Goal: Task Accomplishment & Management: Use online tool/utility

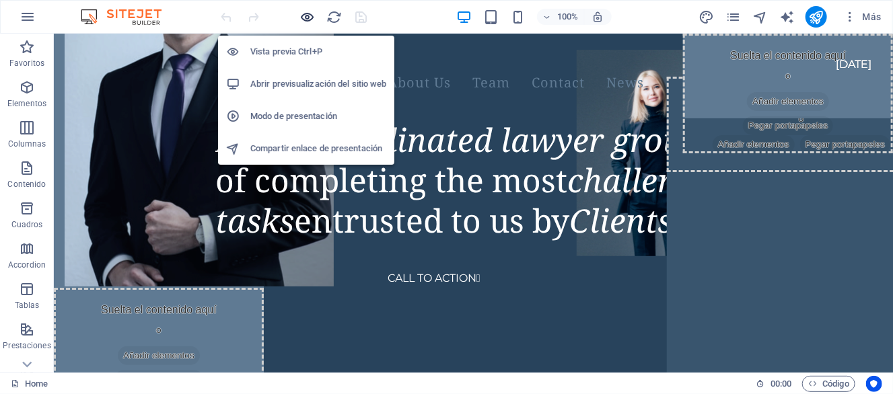
click at [302, 20] on icon "button" at bounding box center [307, 16] width 15 height 15
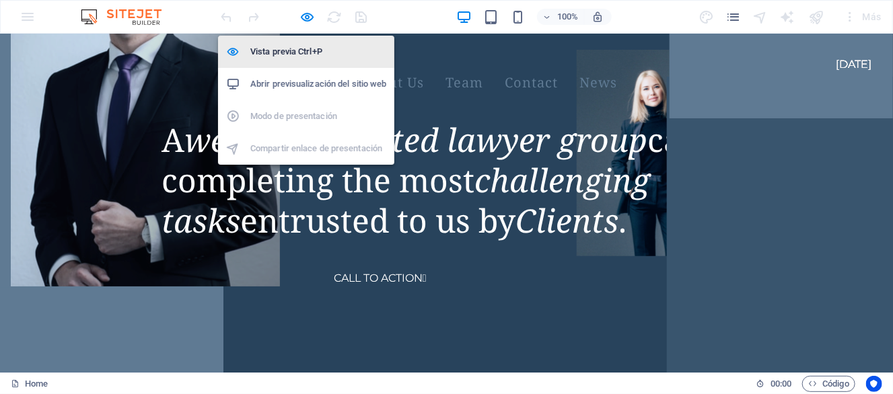
click at [288, 46] on h6 "Vista previa Ctrl+P" at bounding box center [318, 52] width 136 height 16
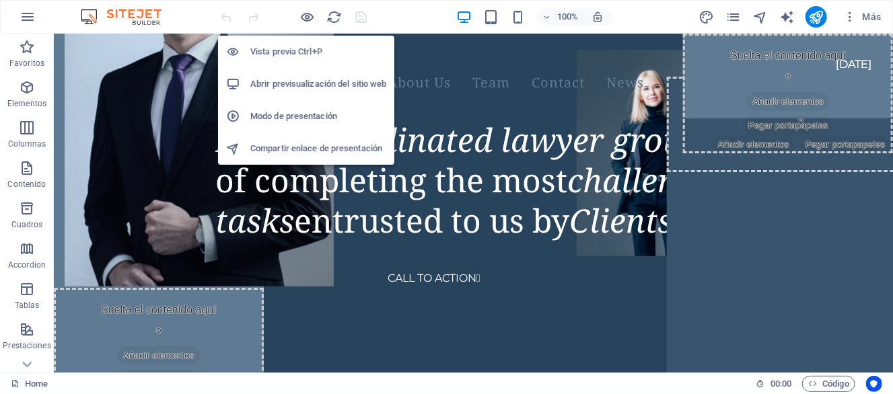
click at [288, 53] on h6 "Vista previa Ctrl+P" at bounding box center [318, 52] width 136 height 16
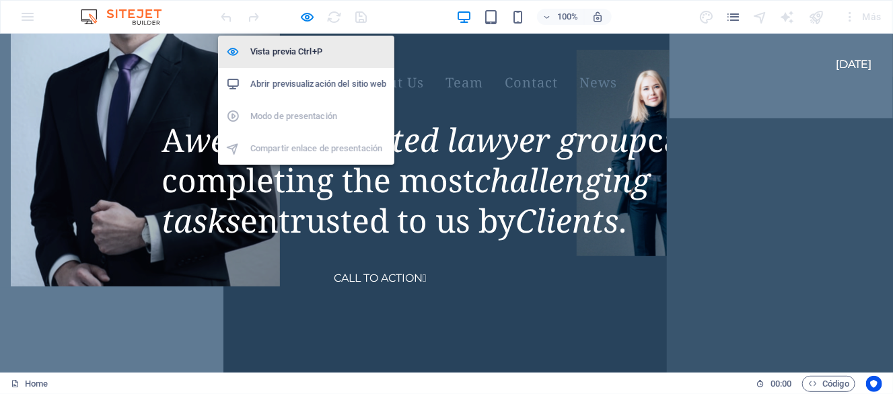
click at [288, 53] on h6 "Vista previa Ctrl+P" at bounding box center [318, 52] width 136 height 16
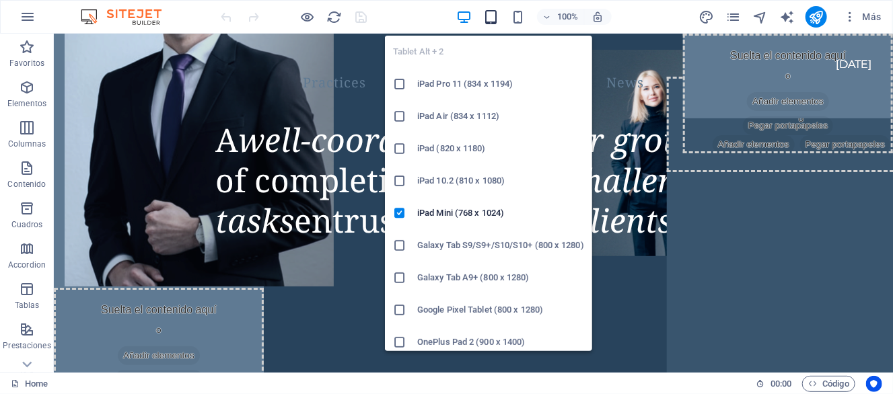
click at [495, 19] on icon "button" at bounding box center [490, 16] width 15 height 15
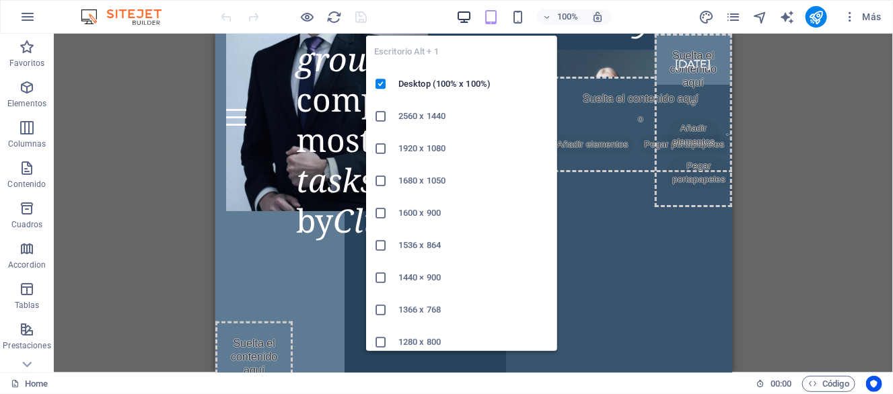
click at [463, 21] on icon "button" at bounding box center [463, 16] width 15 height 15
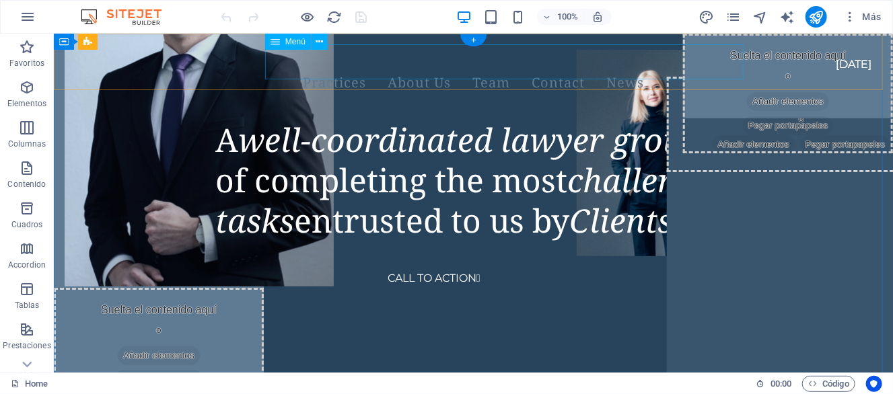
click at [372, 65] on nav "Practices About Us Team Contact News" at bounding box center [473, 82] width 818 height 35
click at [371, 65] on nav "Practices About Us Team Contact News" at bounding box center [473, 82] width 818 height 35
select select "1"
select select
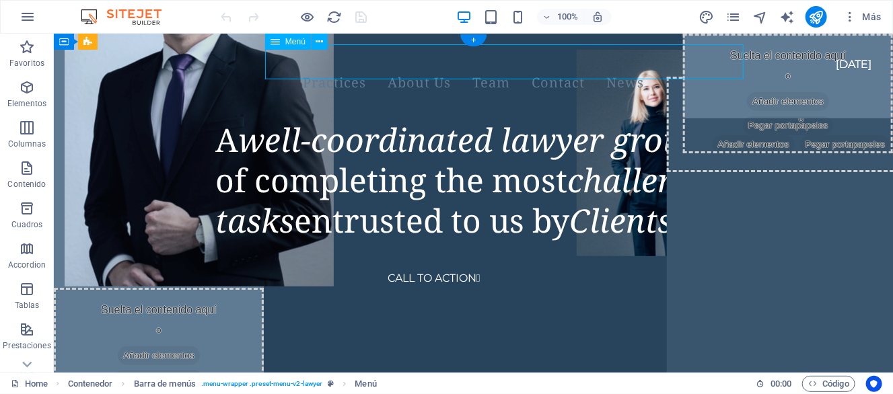
select select "2"
select select
select select "3"
select select
select select "4"
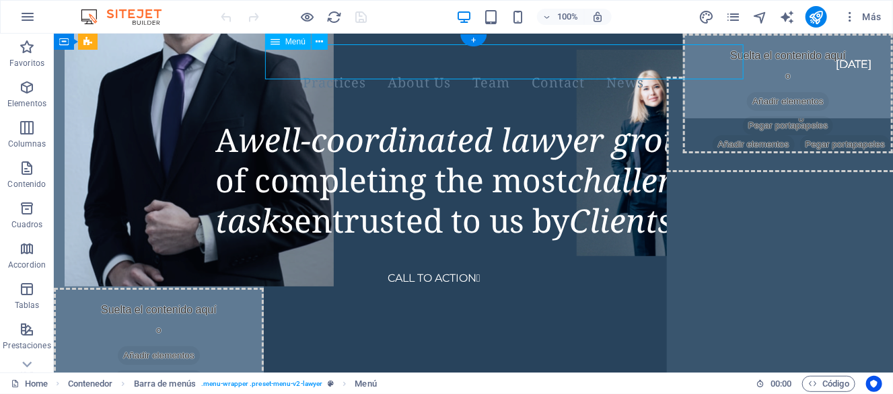
select select
select select "5"
select select
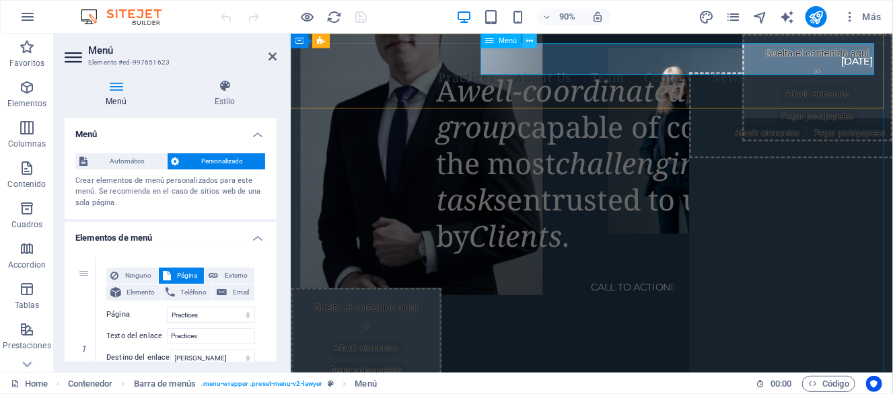
click at [529, 41] on icon at bounding box center [530, 40] width 7 height 13
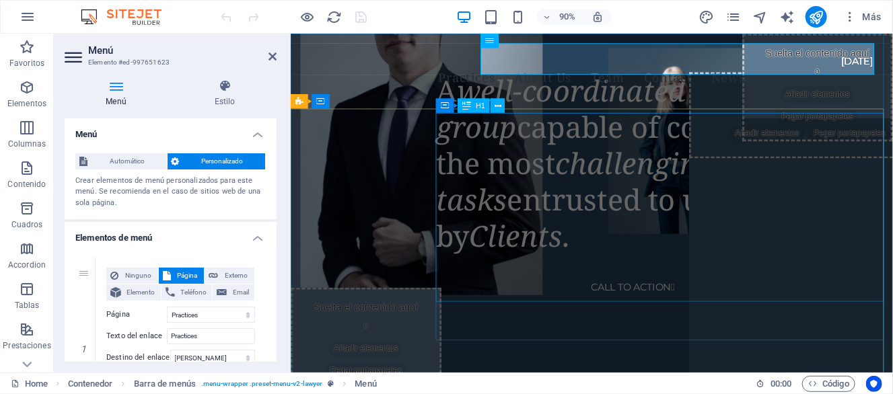
click at [883, 191] on div "A well-coordinated lawyer group capable of completing the most challenging task…" at bounding box center [706, 178] width 508 height 202
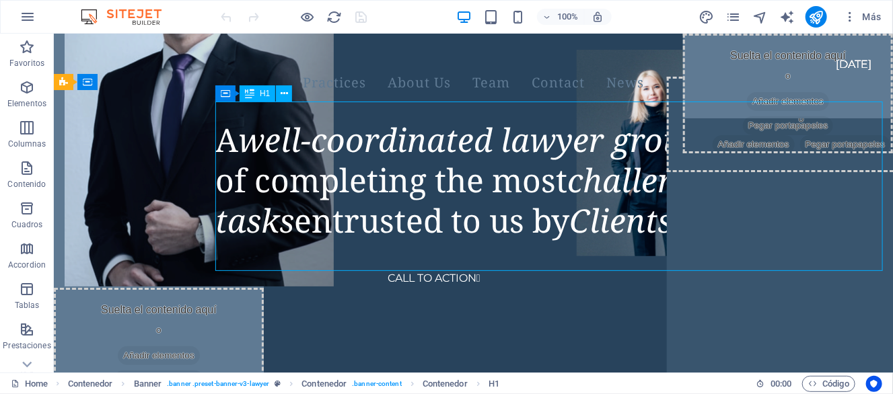
click at [370, 143] on div "A well-coordinated lawyer group capable of completing the most challenging task…" at bounding box center [554, 179] width 678 height 121
click at [226, 119] on div "A well-coordinated lawyer group capable of completing the most challenging task…" at bounding box center [554, 179] width 678 height 121
click at [226, 118] on div "Contenedor H1 Contenedor Banner Banner Contenedor Contenedor Separador Botón Co…" at bounding box center [473, 203] width 839 height 339
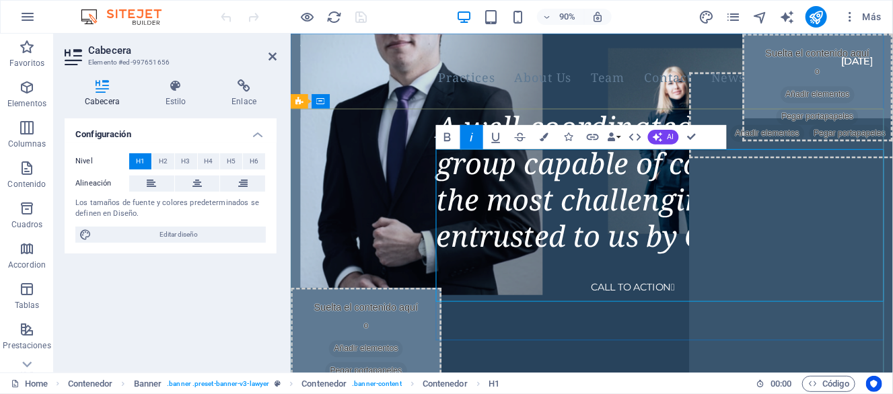
click at [464, 184] on em "A well-coordinated lawyer group capable of completing the most challenging task…" at bounding box center [665, 197] width 427 height 165
click at [279, 55] on aside "Cabecera Elemento #ed-997651656 Cabecera Estilo Enlace Configuración Nivel H1 H…" at bounding box center [172, 203] width 237 height 339
click at [274, 55] on icon at bounding box center [273, 56] width 8 height 11
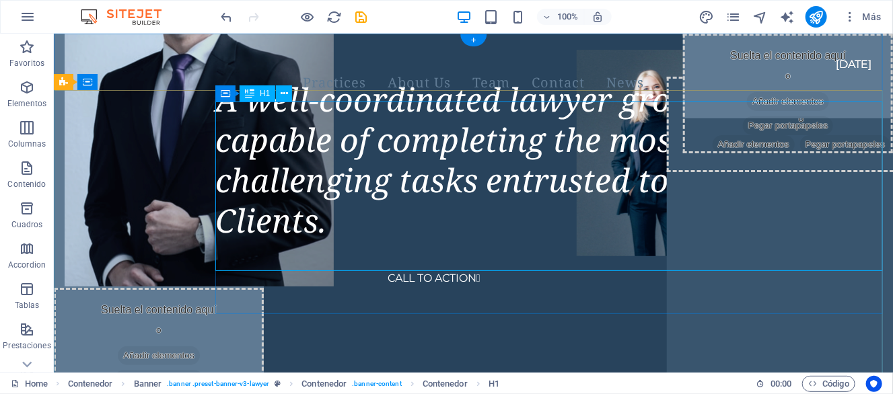
click at [829, 164] on div "A well-coordinated lawyer group capable of completing the most challenging task…" at bounding box center [554, 160] width 678 height 162
click at [546, 17] on icon "button" at bounding box center [547, 17] width 9 height 9
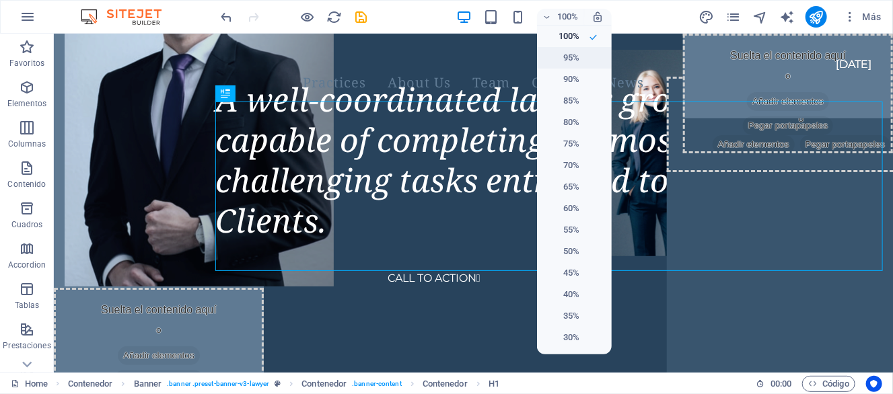
click at [561, 59] on h6 "95%" at bounding box center [562, 58] width 34 height 16
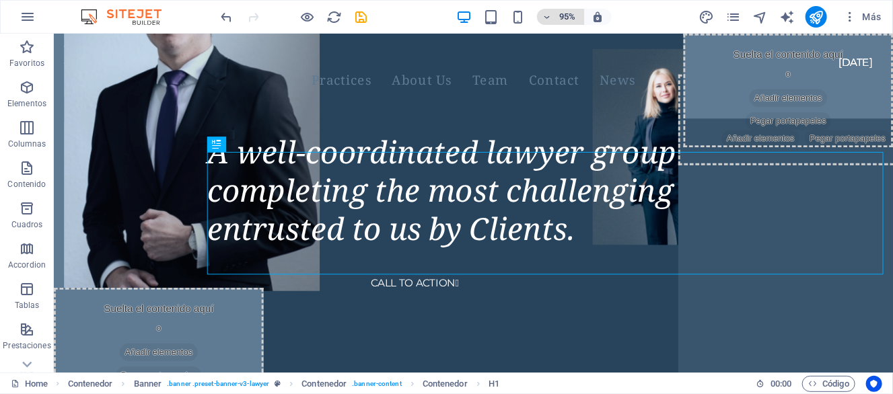
click at [551, 16] on icon "button" at bounding box center [547, 17] width 9 height 9
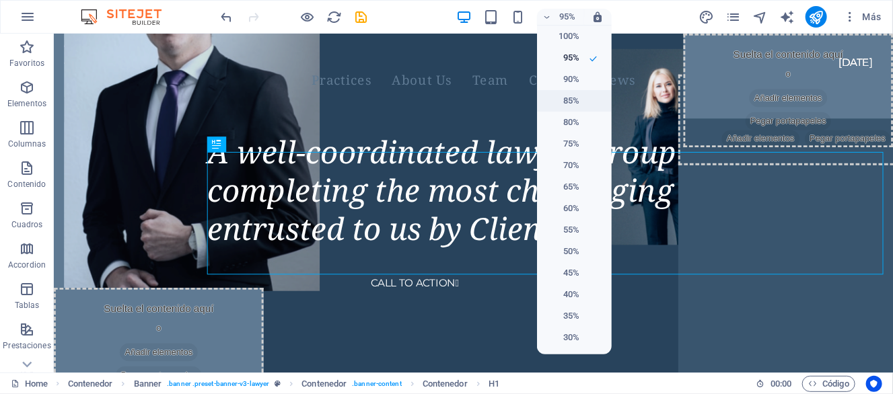
click at [559, 102] on h6 "85%" at bounding box center [562, 101] width 34 height 16
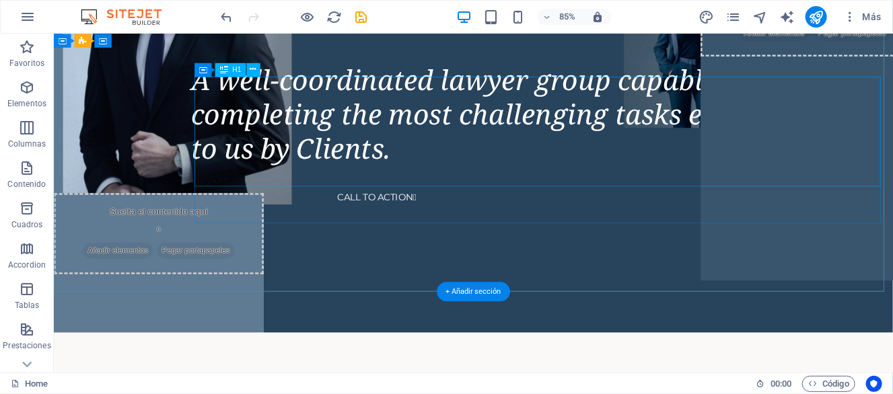
scroll to position [337, 0]
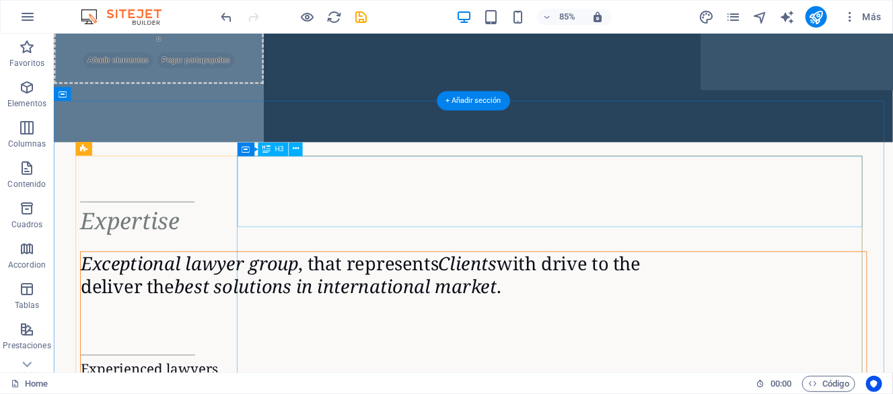
click at [436, 289] on div "Exceptional lawyer group , that represents Clients with drive to the deliver th…" at bounding box center [547, 316] width 925 height 54
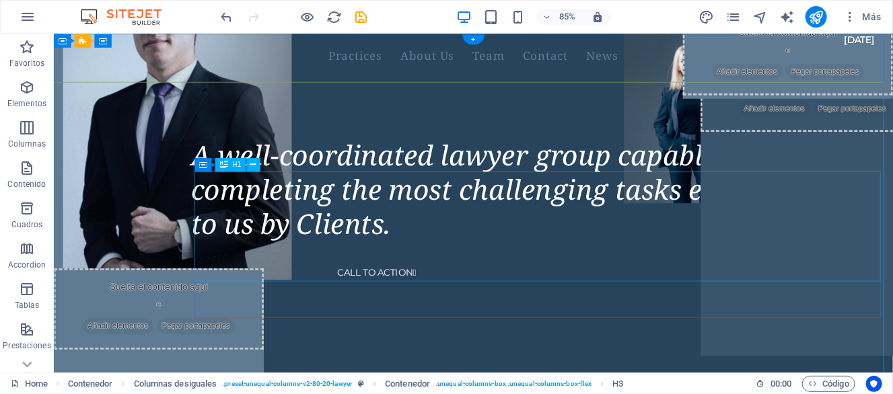
scroll to position [0, 0]
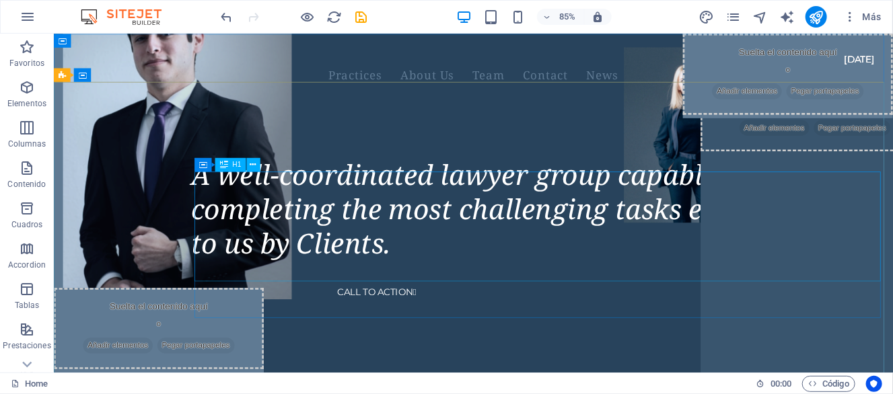
click at [233, 164] on span "H1" at bounding box center [236, 165] width 9 height 7
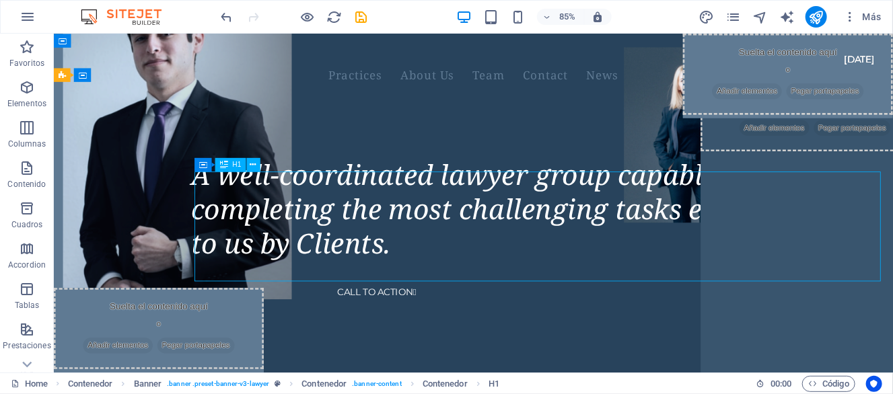
click at [233, 164] on span "H1" at bounding box center [236, 165] width 9 height 7
click at [200, 166] on icon at bounding box center [203, 164] width 8 height 13
click at [243, 221] on div "A well-coordinated lawyer group capable of completing the most challenging task…" at bounding box center [628, 239] width 826 height 121
click at [370, 274] on div "A well-coordinated lawyer group capable of completing the most challenging task…" at bounding box center [628, 239] width 826 height 121
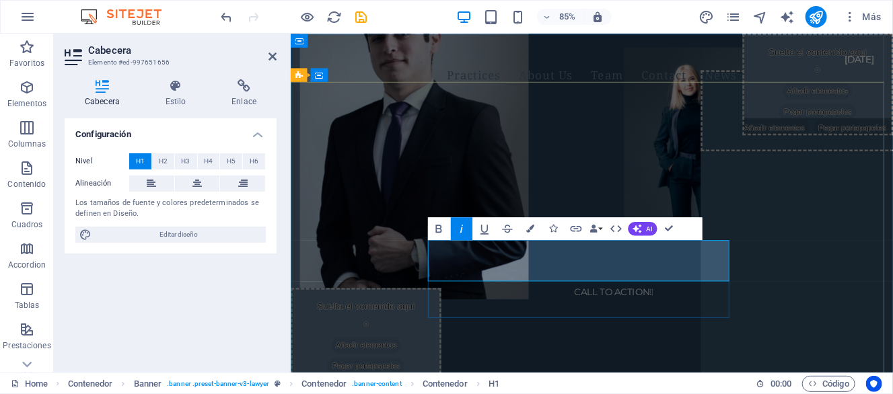
click at [525, 300] on h1 "​" at bounding box center [557, 280] width 211 height 40
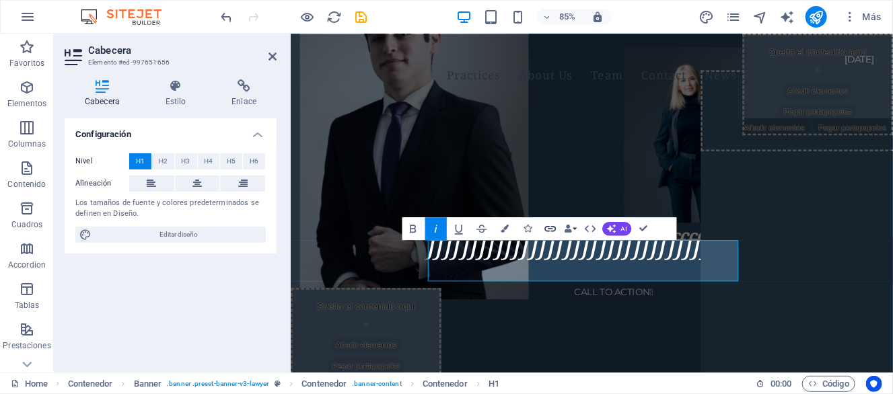
scroll to position [0, 40]
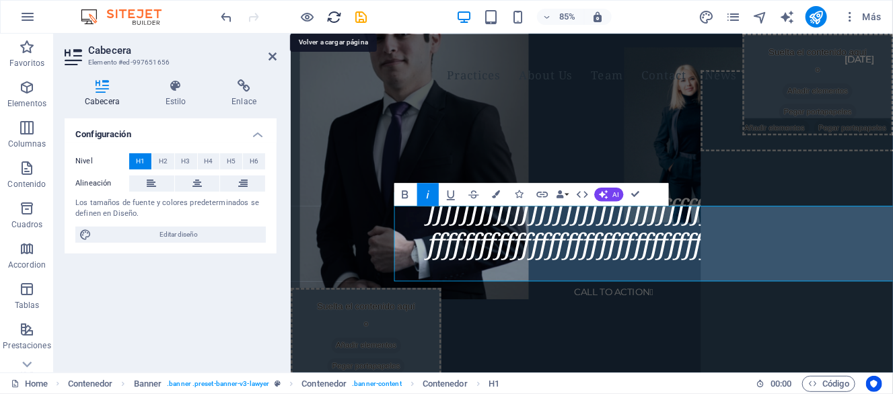
drag, startPoint x: 334, startPoint y: 14, endPoint x: 505, endPoint y: 24, distance: 171.2
click at [334, 14] on icon "reload" at bounding box center [334, 16] width 15 height 15
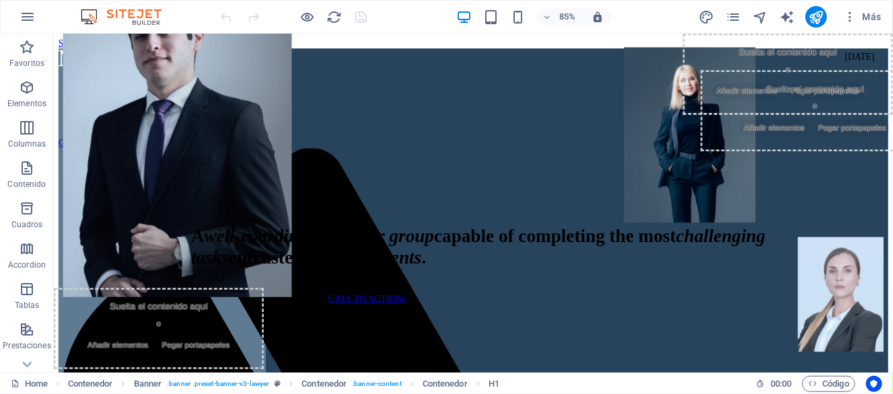
scroll to position [0, 0]
click at [320, 259] on div "A well-coordinated lawyer group capable of completing the most challenging task…" at bounding box center [628, 284] width 826 height 50
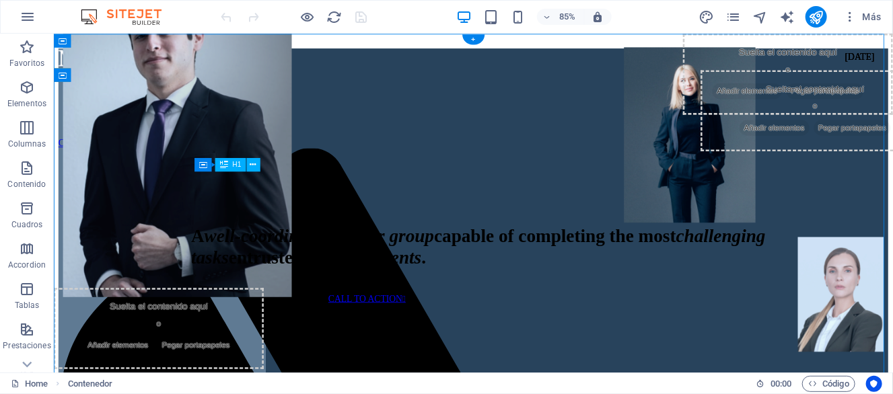
click at [284, 259] on div "A well-coordinated lawyer group capable of completing the most challenging task…" at bounding box center [628, 284] width 826 height 50
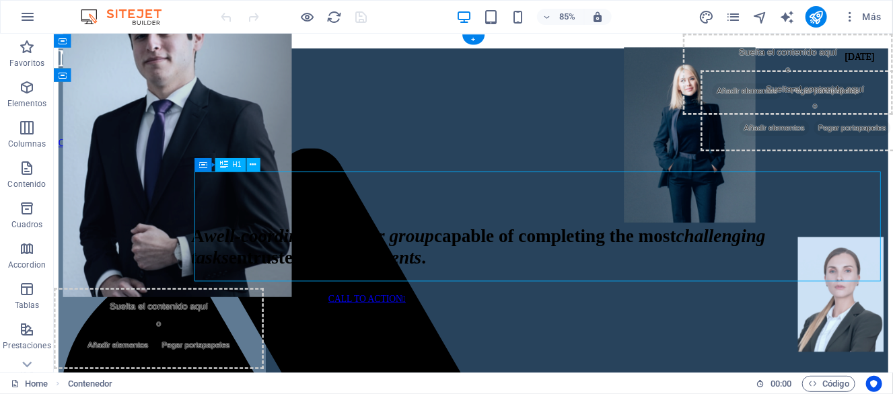
click at [284, 259] on div "A well-coordinated lawyer group capable of completing the most challenging task…" at bounding box center [628, 284] width 826 height 50
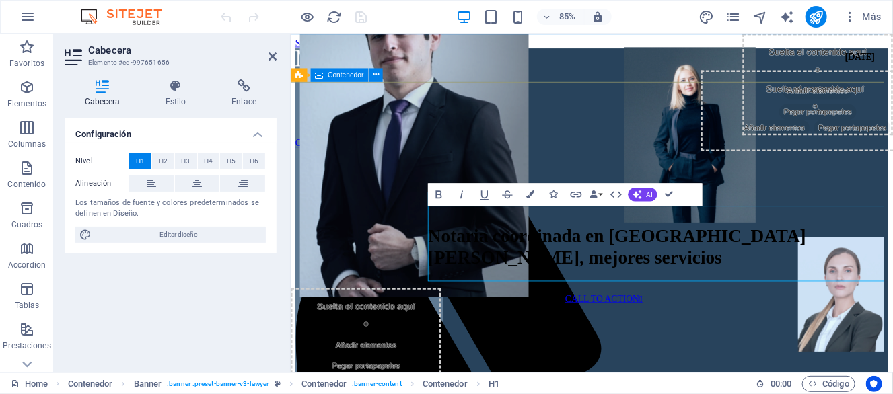
drag, startPoint x: 885, startPoint y: 112, endPoint x: 1165, endPoint y: 111, distance: 280.0
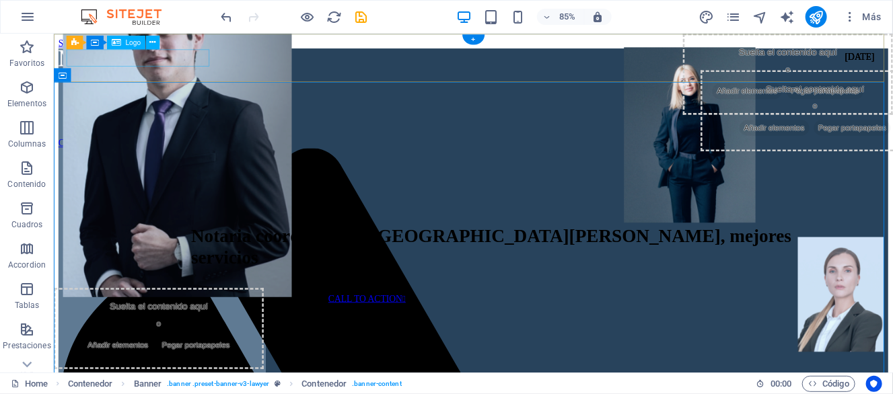
click at [214, 65] on div at bounding box center [531, 62] width 944 height 24
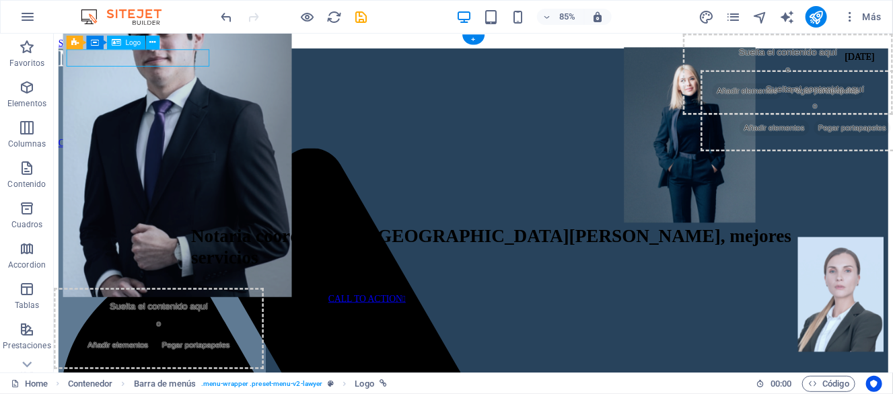
click at [214, 65] on div at bounding box center [531, 62] width 944 height 24
select select "px"
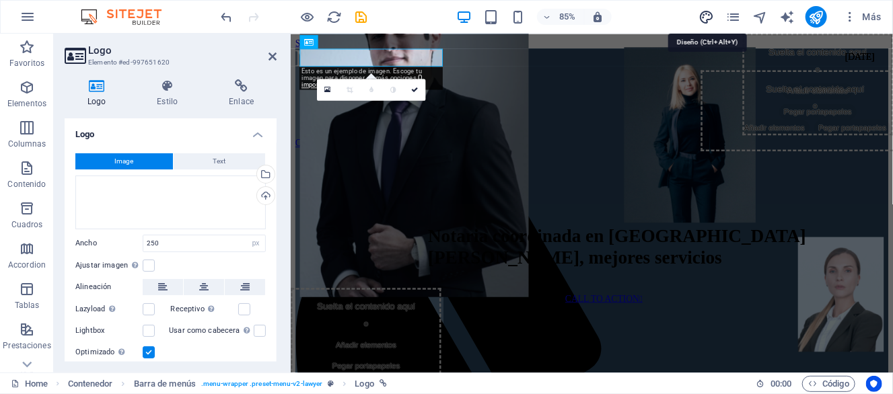
click at [710, 19] on icon "design" at bounding box center [706, 16] width 15 height 15
select select "px"
select select "400"
select select "px"
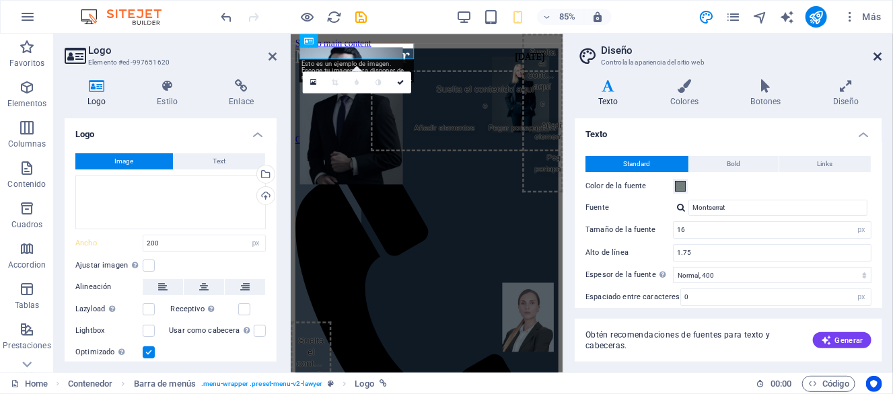
click at [878, 57] on icon at bounding box center [878, 56] width 8 height 11
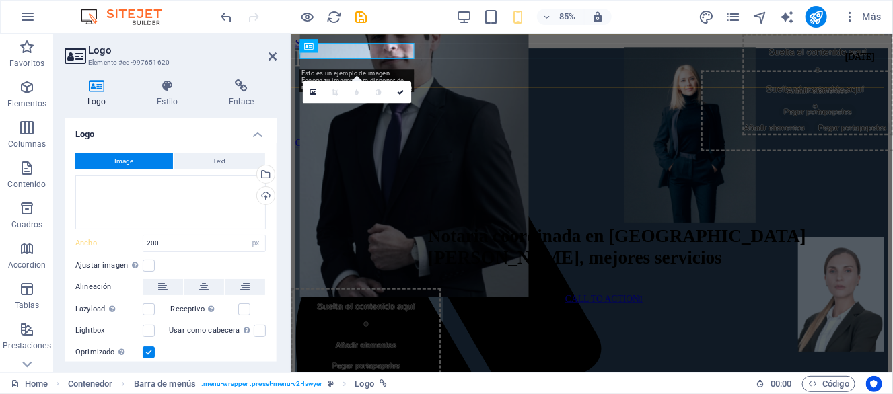
type input "250"
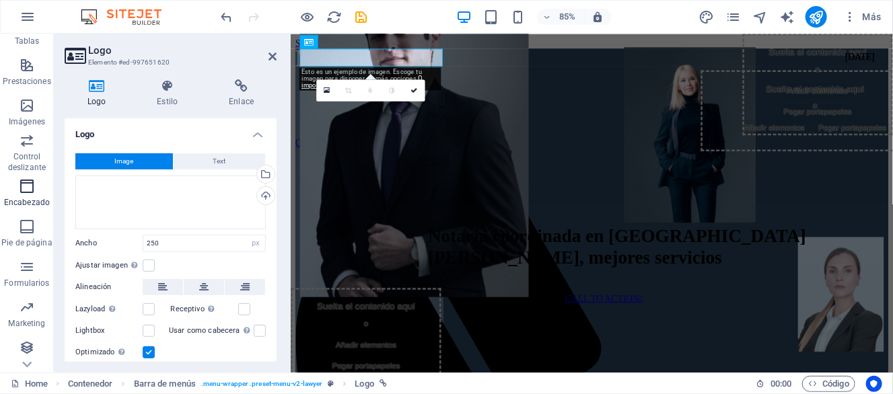
scroll to position [267, 0]
click at [274, 50] on h2 "Logo" at bounding box center [182, 50] width 188 height 12
click at [273, 53] on icon at bounding box center [273, 56] width 8 height 11
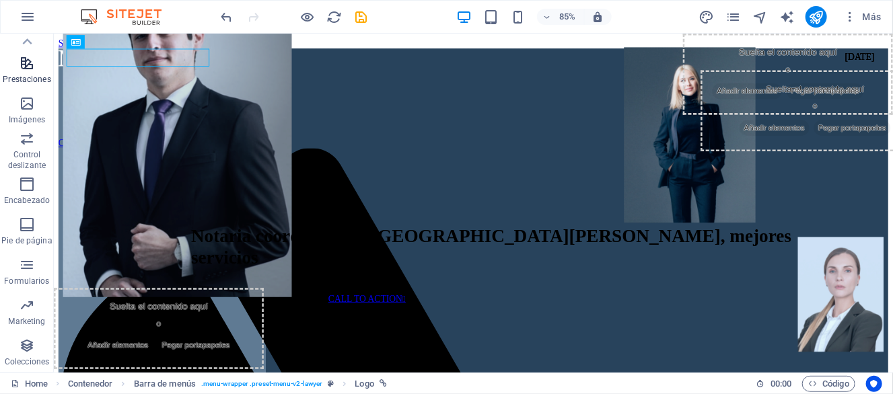
scroll to position [154, 0]
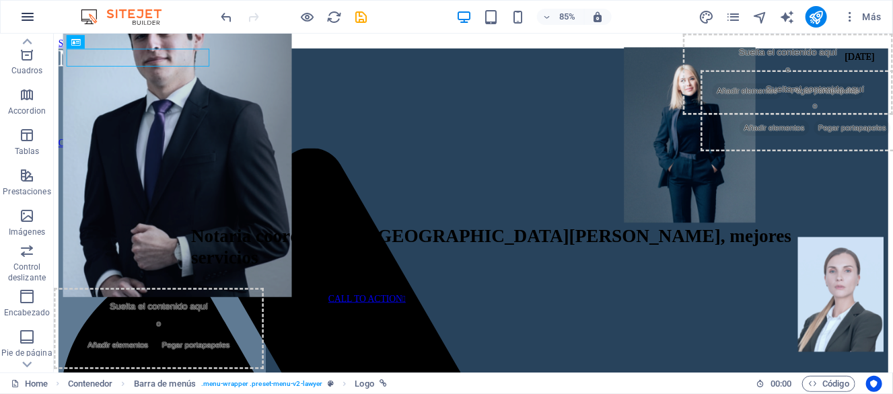
click at [29, 22] on icon "button" at bounding box center [28, 17] width 16 height 16
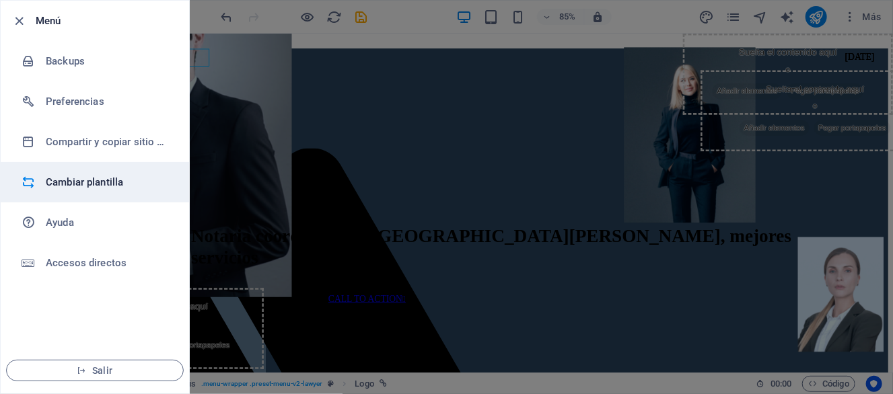
click at [60, 182] on h6 "Cambiar plantilla" at bounding box center [108, 182] width 125 height 16
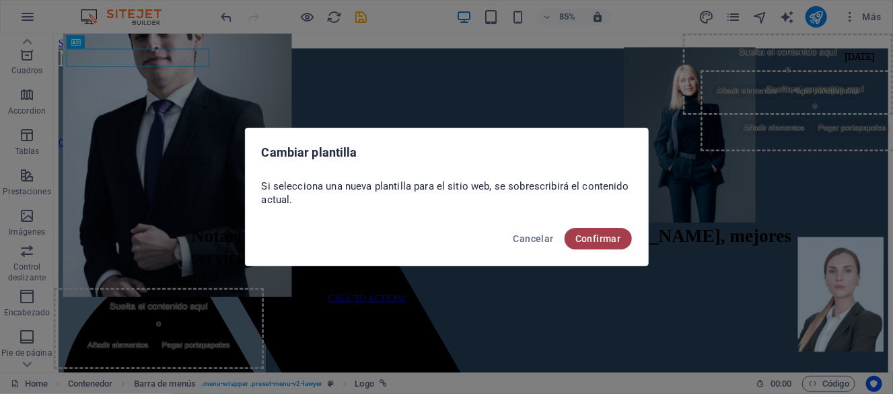
click at [592, 242] on span "Confirmar" at bounding box center [599, 239] width 46 height 11
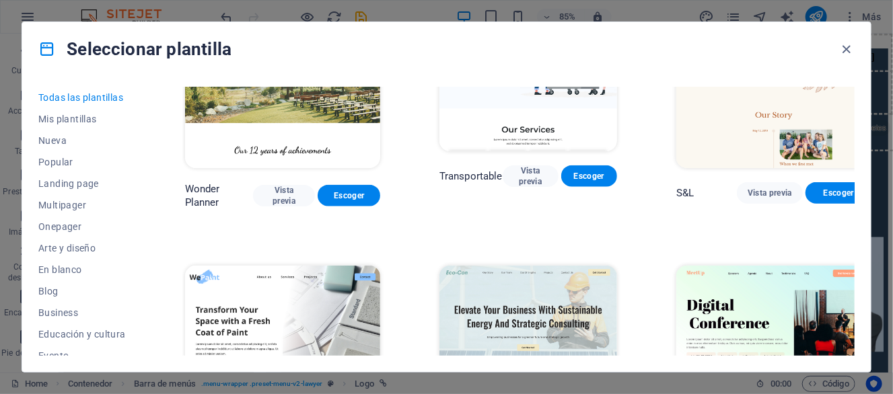
scroll to position [673, 0]
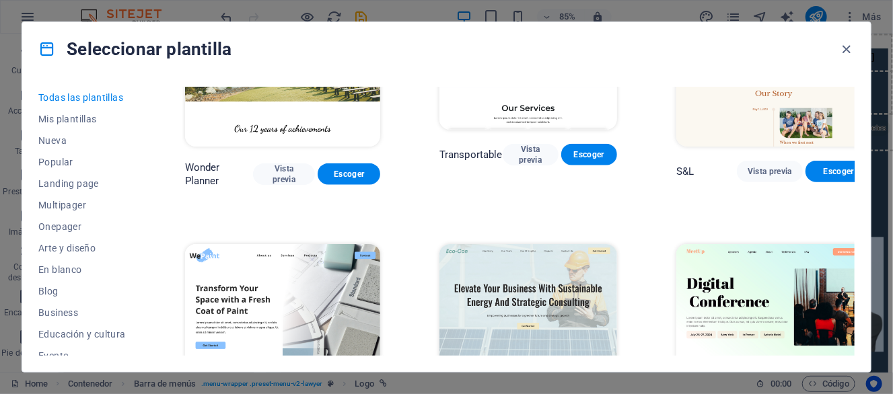
click at [278, 273] on img at bounding box center [282, 334] width 195 height 180
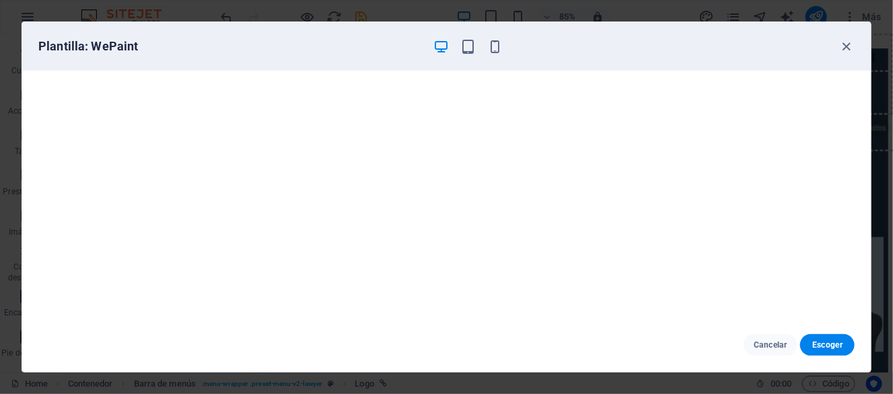
drag, startPoint x: 829, startPoint y: 341, endPoint x: 798, endPoint y: 351, distance: 33.2
click at [829, 341] on span "Escoger" at bounding box center [827, 345] width 33 height 11
checkbox input "false"
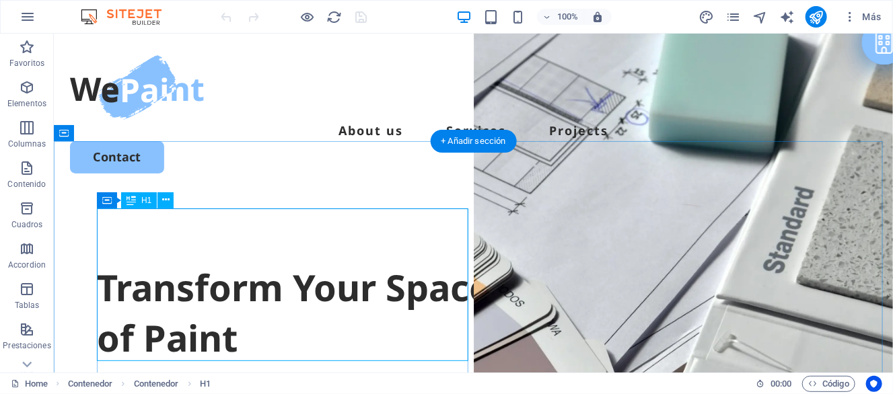
click at [265, 262] on div "Transform Your Space with a Fresh Coat of Paint" at bounding box center [472, 313] width 753 height 102
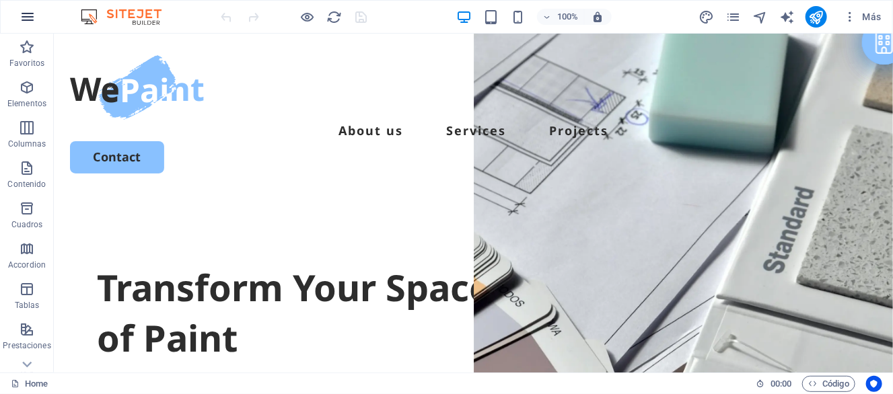
click at [15, 18] on button "button" at bounding box center [27, 17] width 32 height 32
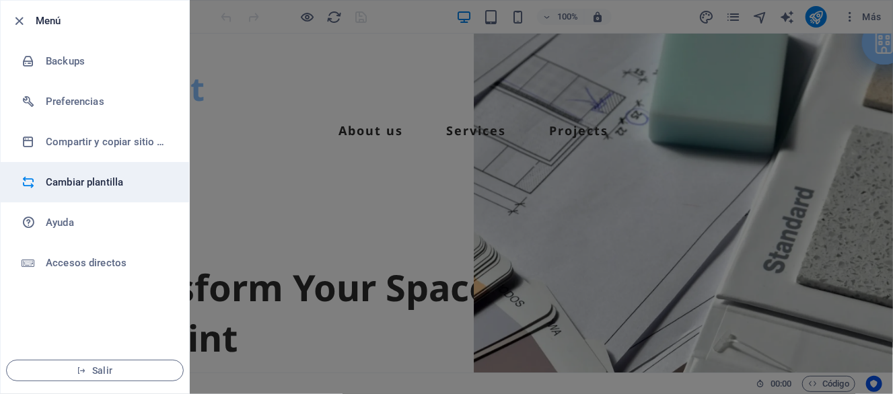
click at [72, 181] on h6 "Cambiar plantilla" at bounding box center [108, 182] width 125 height 16
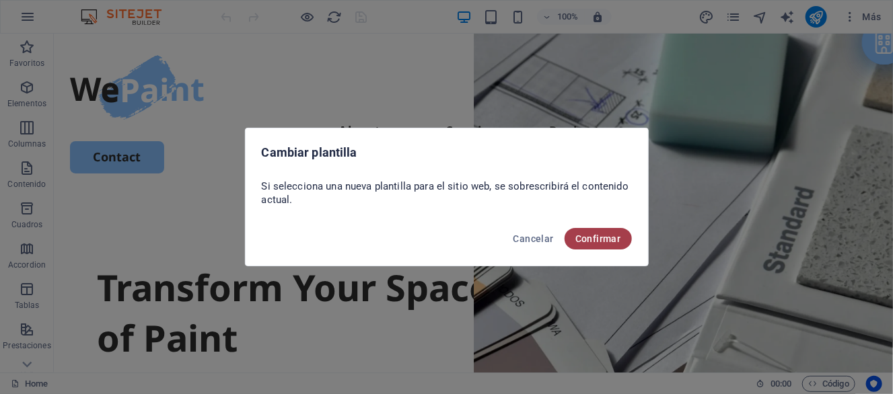
click at [590, 233] on button "Confirmar" at bounding box center [598, 239] width 67 height 22
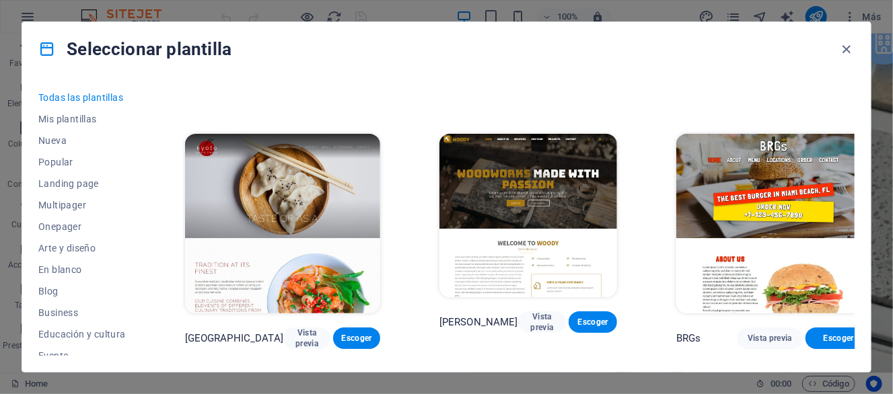
scroll to position [3141, 0]
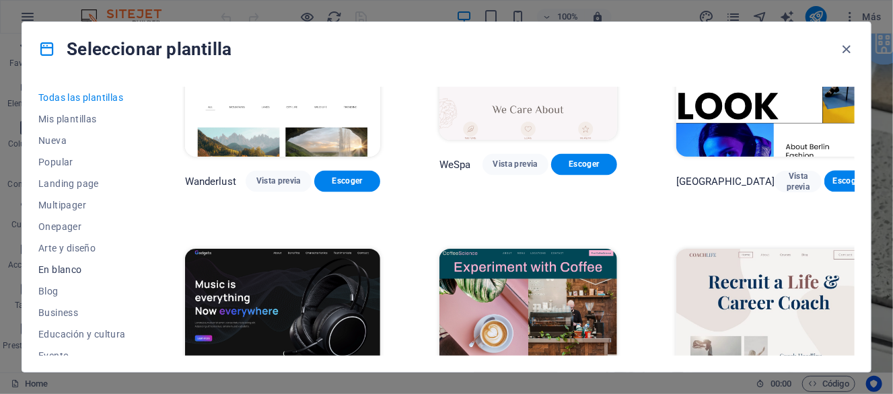
click at [41, 276] on button "En blanco" at bounding box center [82, 270] width 88 height 22
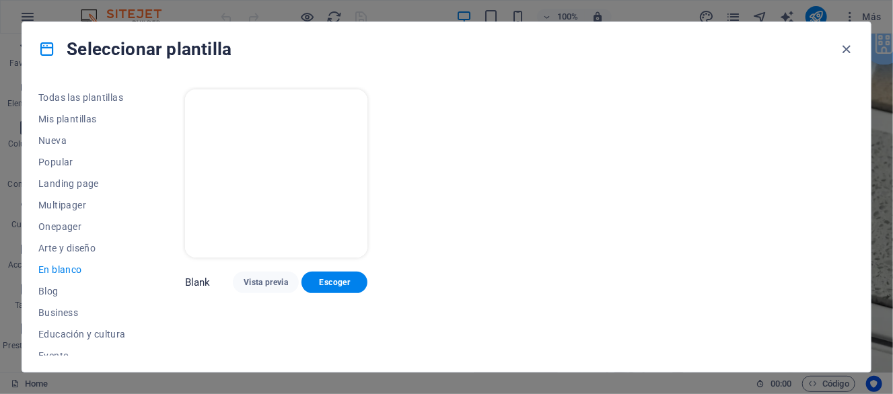
scroll to position [0, 0]
click at [65, 308] on span "Business" at bounding box center [82, 313] width 88 height 11
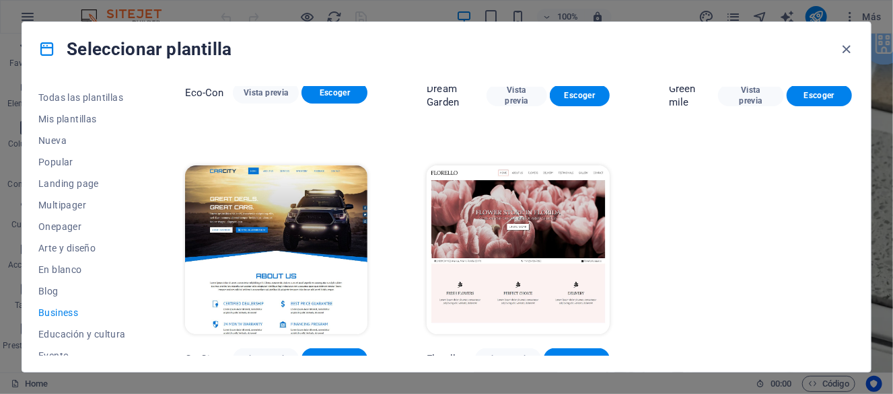
scroll to position [201, 0]
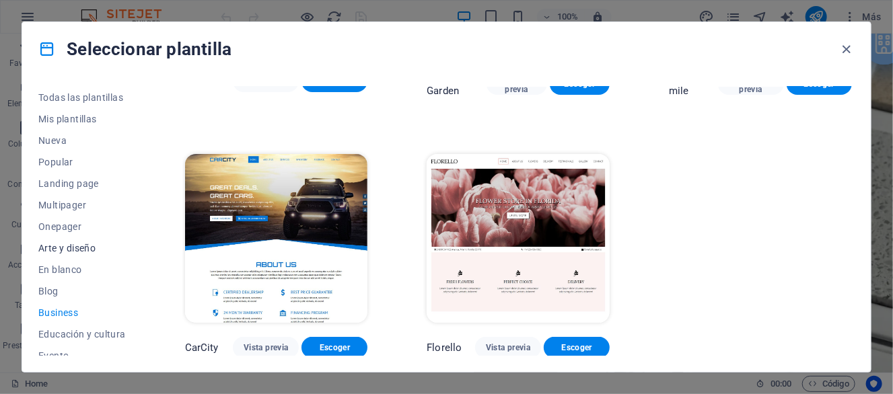
click at [85, 247] on span "Arte y diseño" at bounding box center [82, 248] width 88 height 11
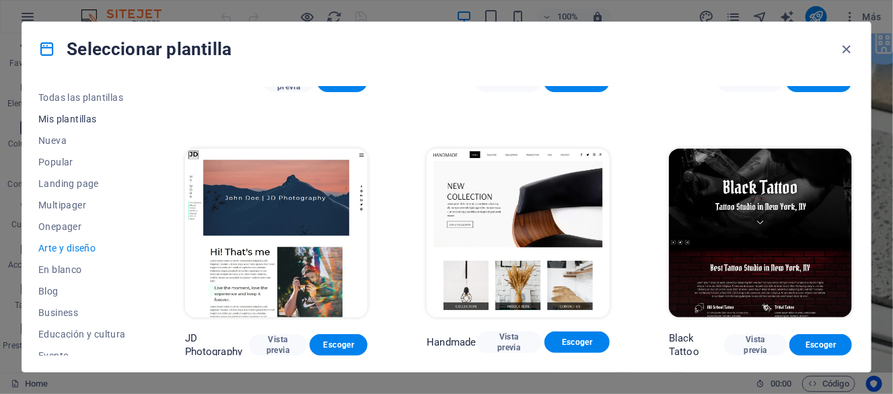
click at [80, 117] on span "Mis plantillas" at bounding box center [82, 119] width 88 height 11
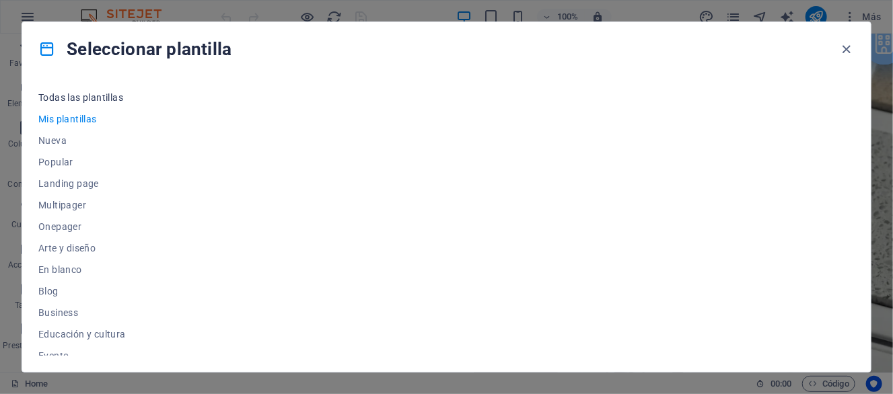
click at [88, 100] on span "Todas las plantillas" at bounding box center [82, 97] width 88 height 11
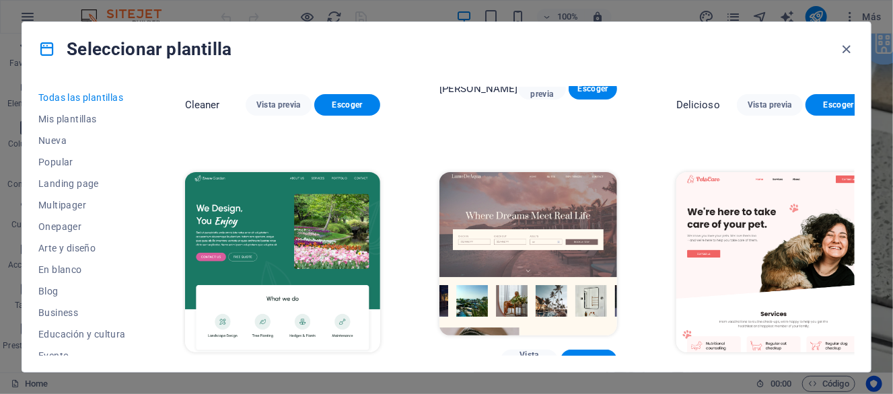
scroll to position [2131, 0]
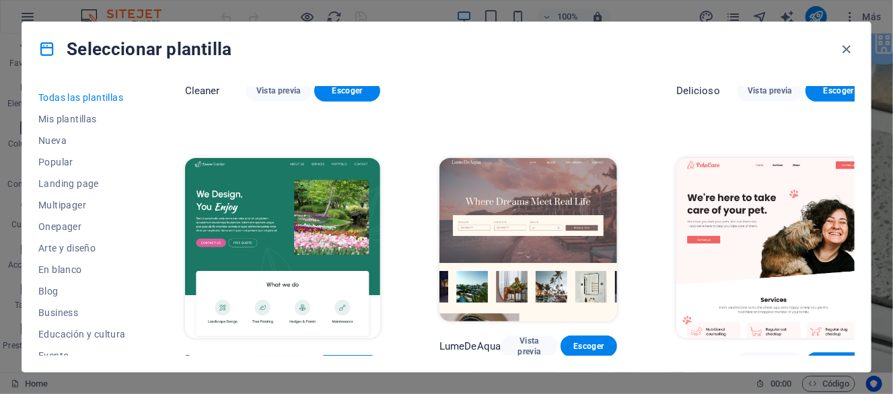
click at [889, 61] on div "Seleccionar plantilla Todas las plantillas Mis plantillas Nueva Popular Landing…" at bounding box center [446, 197] width 893 height 394
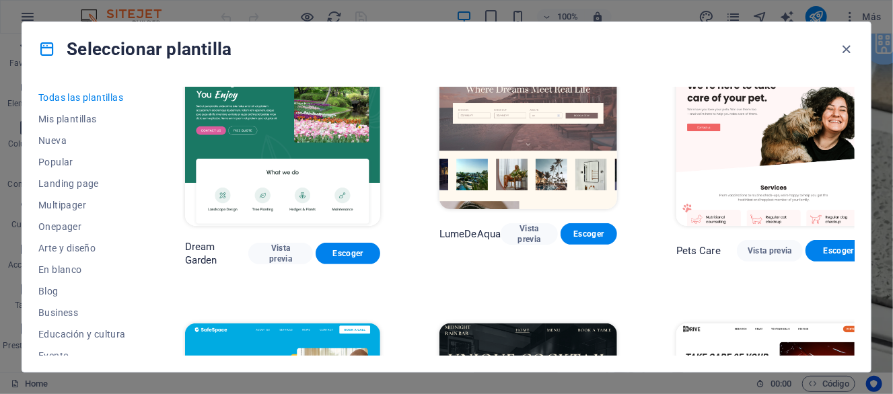
click at [855, 134] on div "Todas las plantillas Mis plantillas Nueva Popular Landing page Multipager Onepa…" at bounding box center [446, 224] width 849 height 296
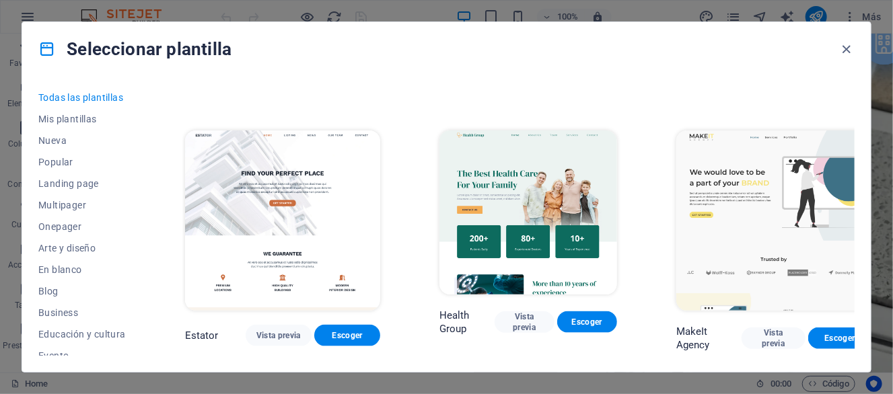
scroll to position [2693, 0]
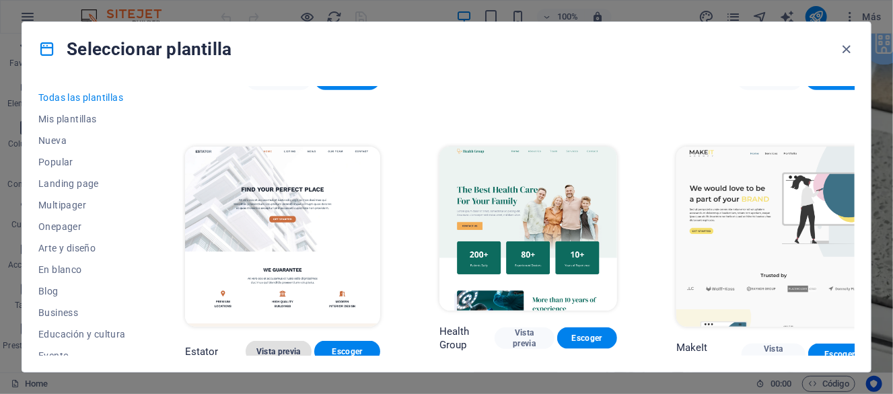
click at [285, 341] on button "Vista previa" at bounding box center [279, 352] width 66 height 22
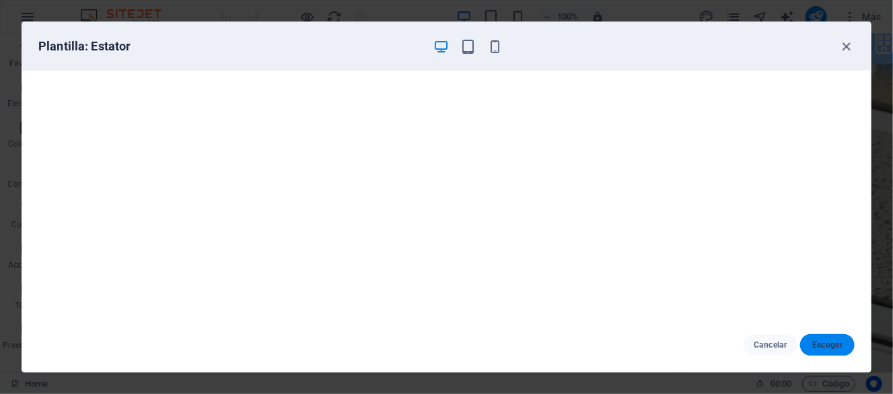
click at [825, 346] on span "Escoger" at bounding box center [827, 345] width 33 height 11
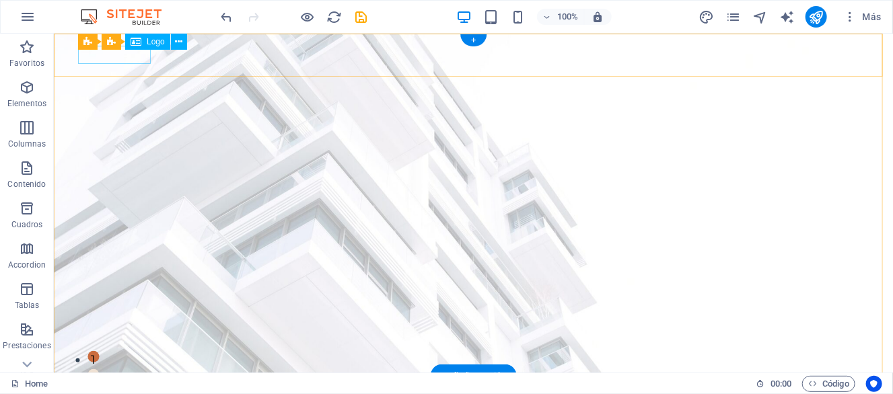
click at [119, 386] on div at bounding box center [473, 395] width 781 height 18
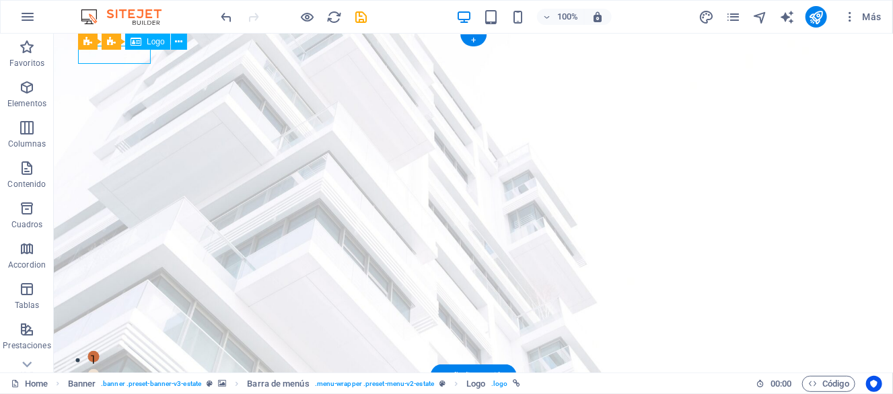
click at [119, 386] on div at bounding box center [473, 395] width 781 height 18
select select "px"
